Goal: Information Seeking & Learning: Learn about a topic

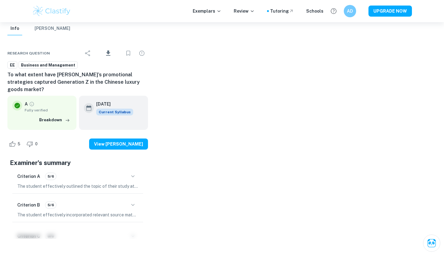
scroll to position [22, 0]
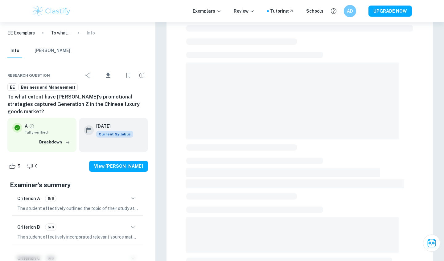
scroll to position [22, 0]
